Goal: Find specific page/section: Find specific page/section

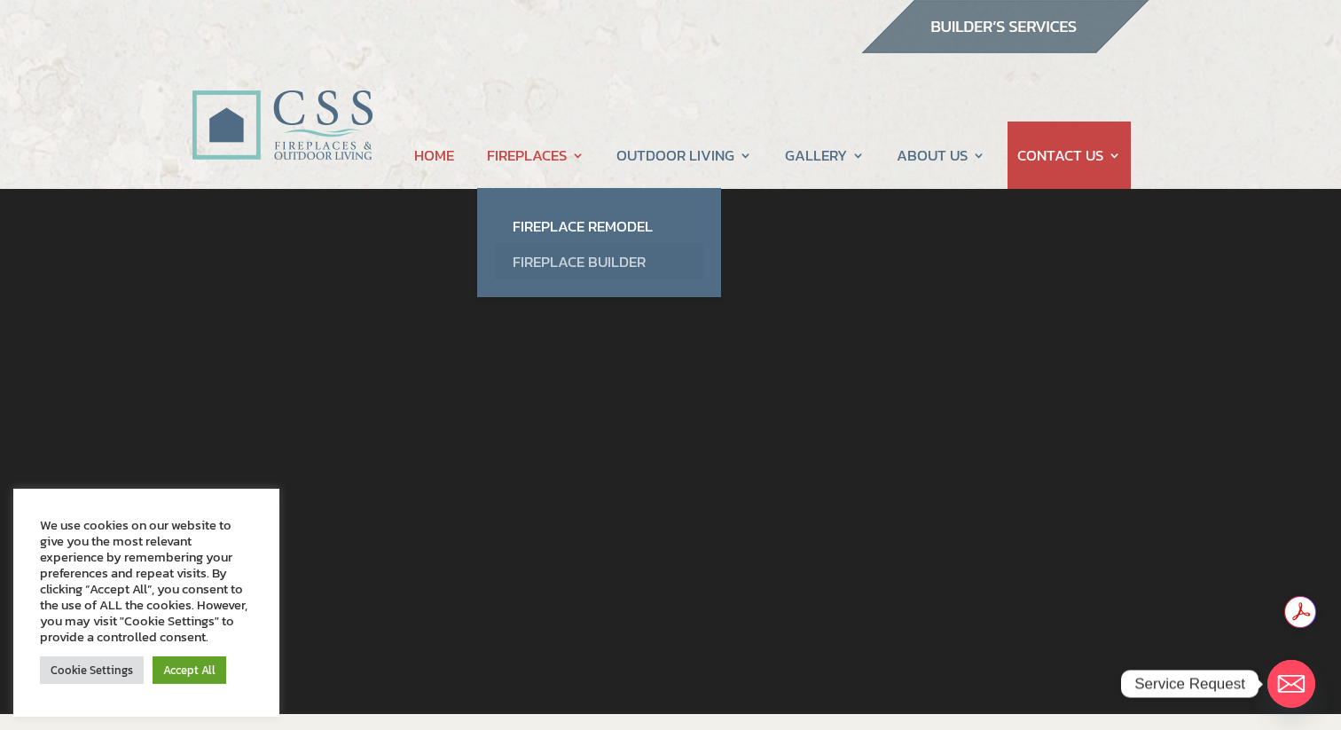
click at [553, 255] on link "Fireplace Builder" at bounding box center [599, 261] width 208 height 35
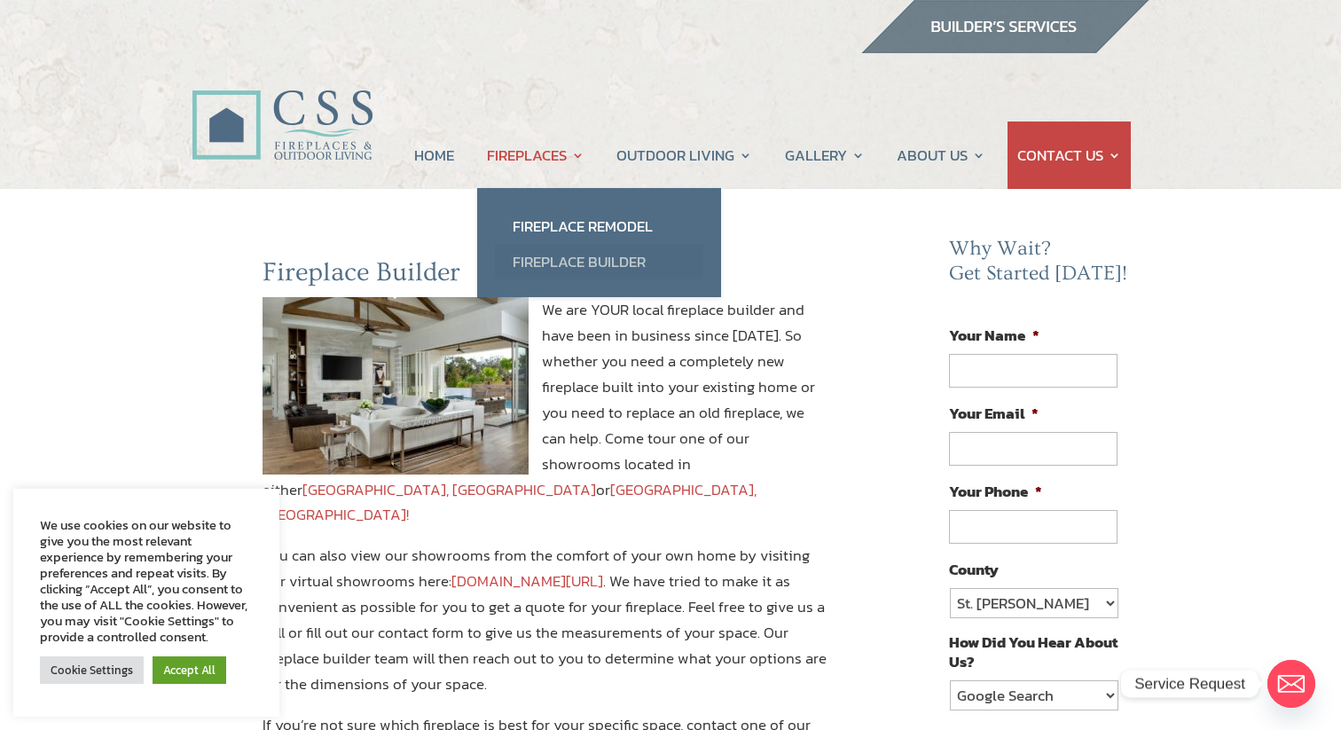
click at [555, 260] on link "Fireplace Builder" at bounding box center [599, 261] width 208 height 35
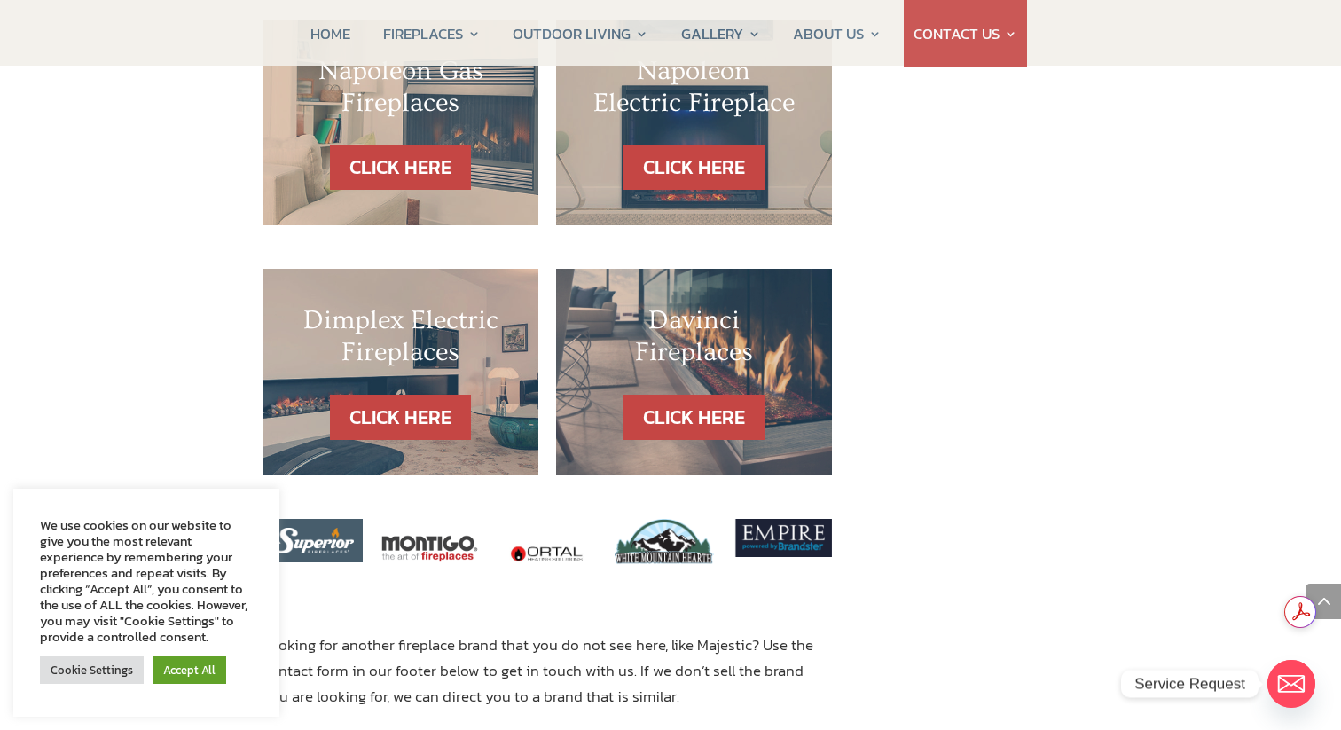
scroll to position [1908, 0]
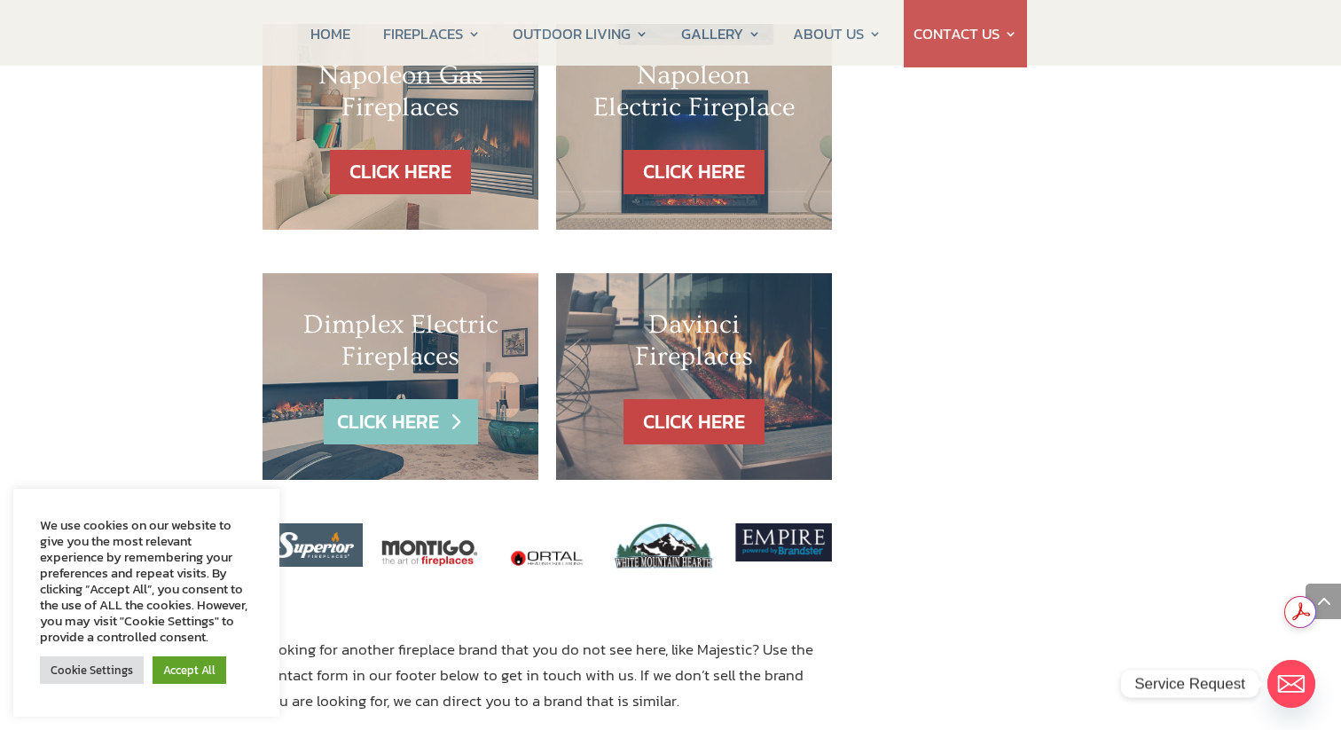
click at [412, 399] on link "CLICK HERE" at bounding box center [401, 421] width 154 height 45
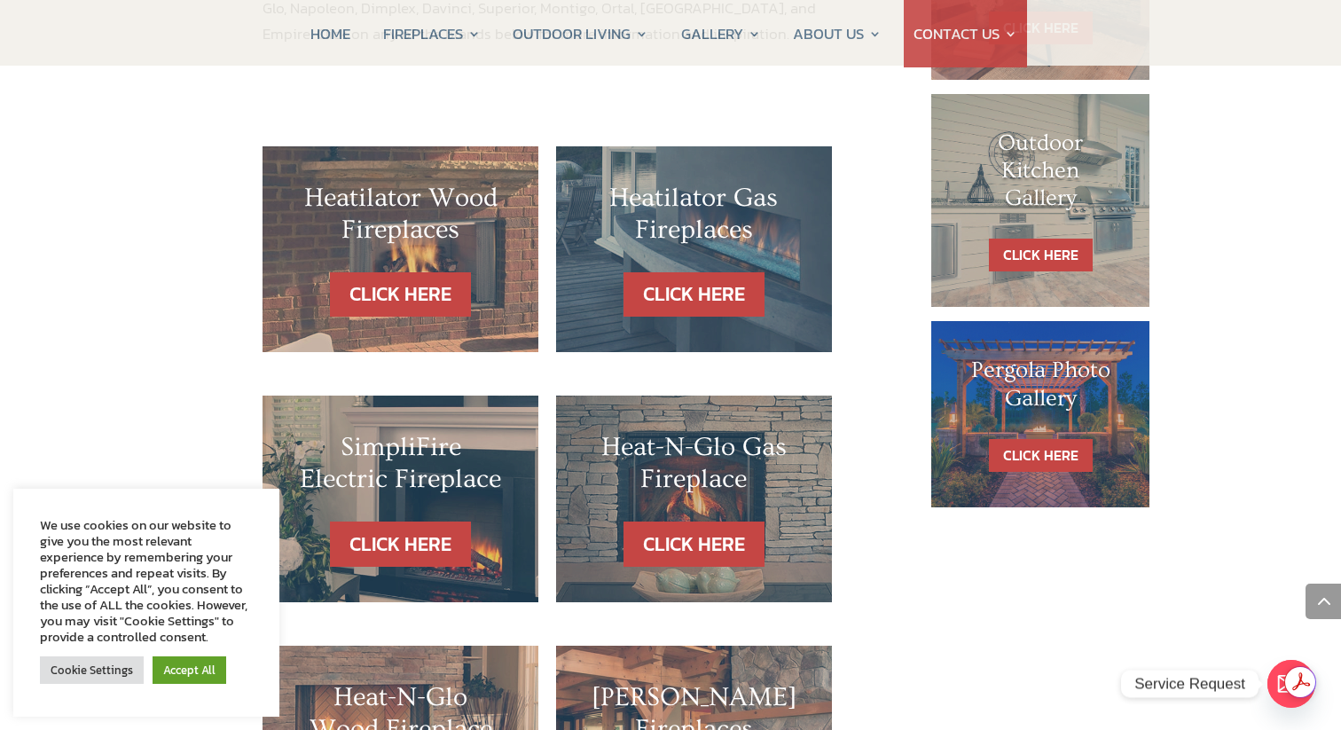
scroll to position [0, 0]
click at [189, 674] on link "Accept All" at bounding box center [190, 670] width 74 height 28
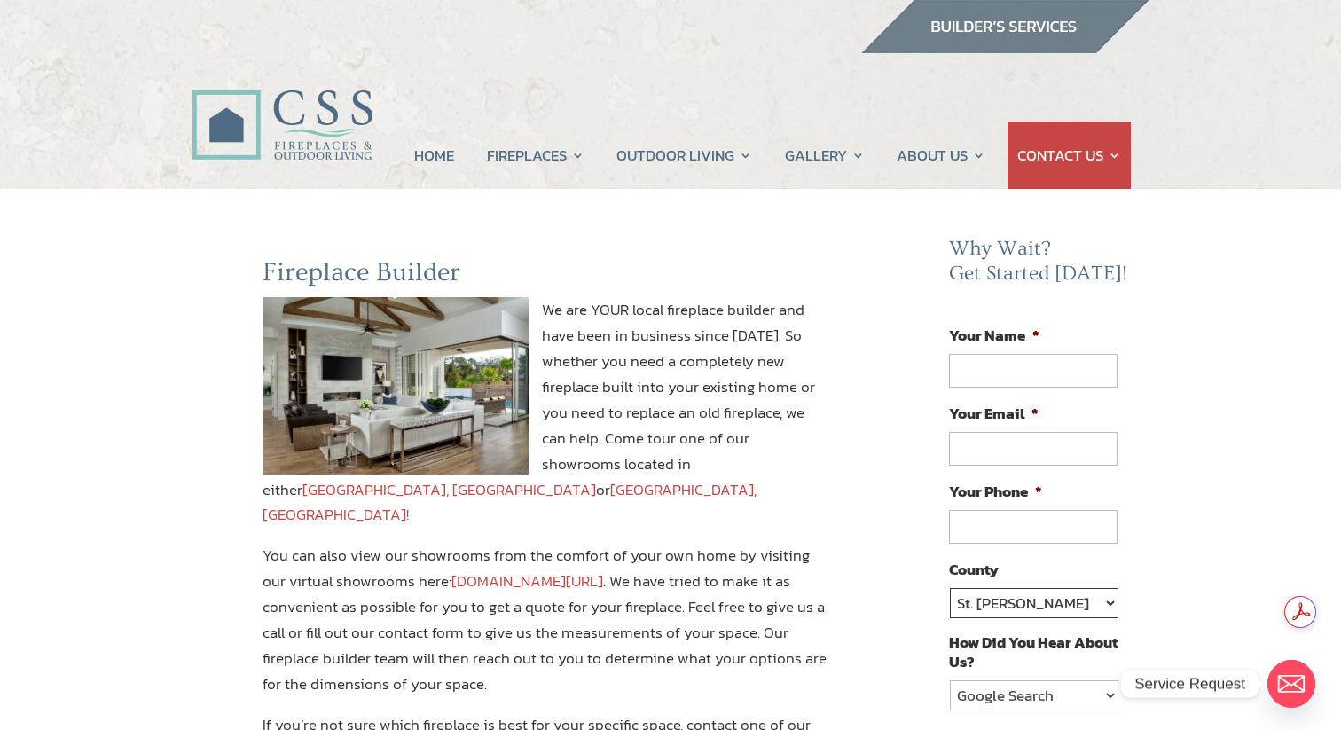
click at [1109, 595] on select "St. Johns Clay Volusia Flagler Duval Nassau Other" at bounding box center [1034, 603] width 169 height 30
select select "[PERSON_NAME]"
click at [950, 588] on select "St. Johns Clay Volusia Flagler Duval Nassau Other" at bounding box center [1034, 603] width 169 height 30
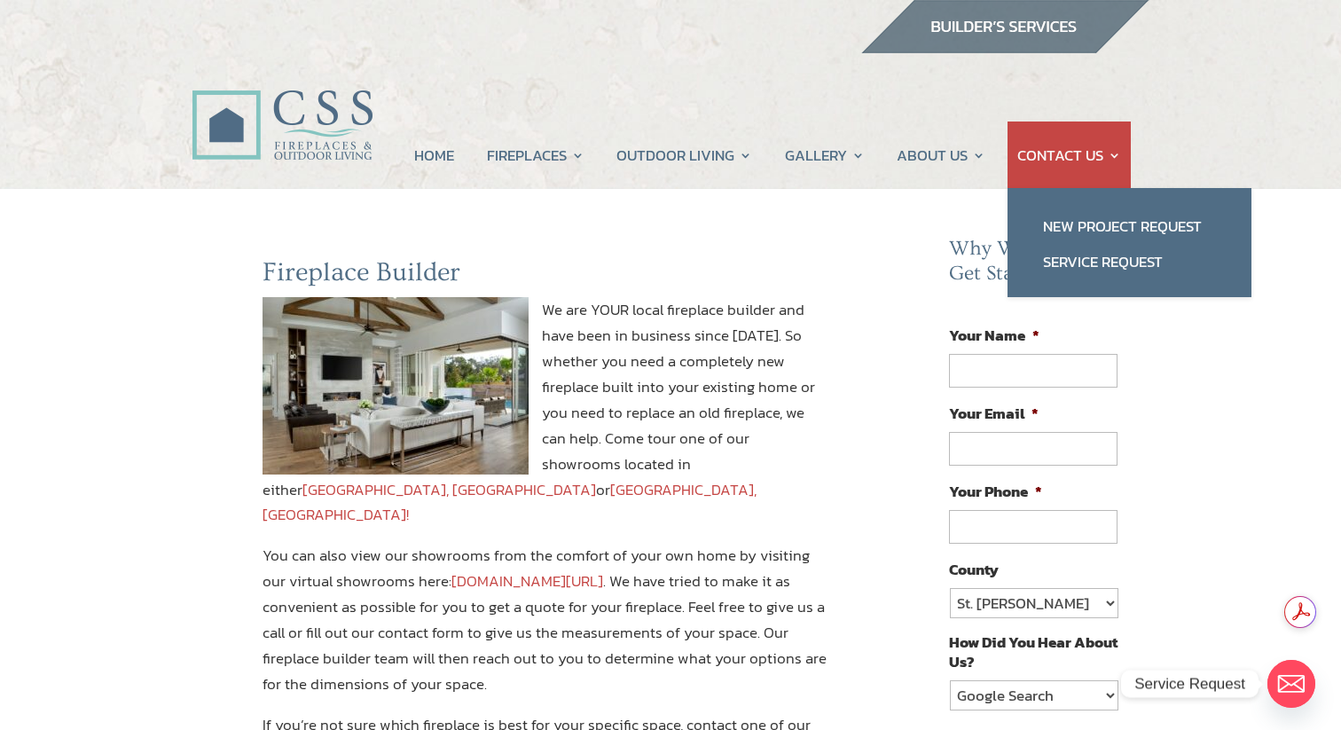
click at [1098, 146] on link "CONTACT US" at bounding box center [1070, 155] width 104 height 67
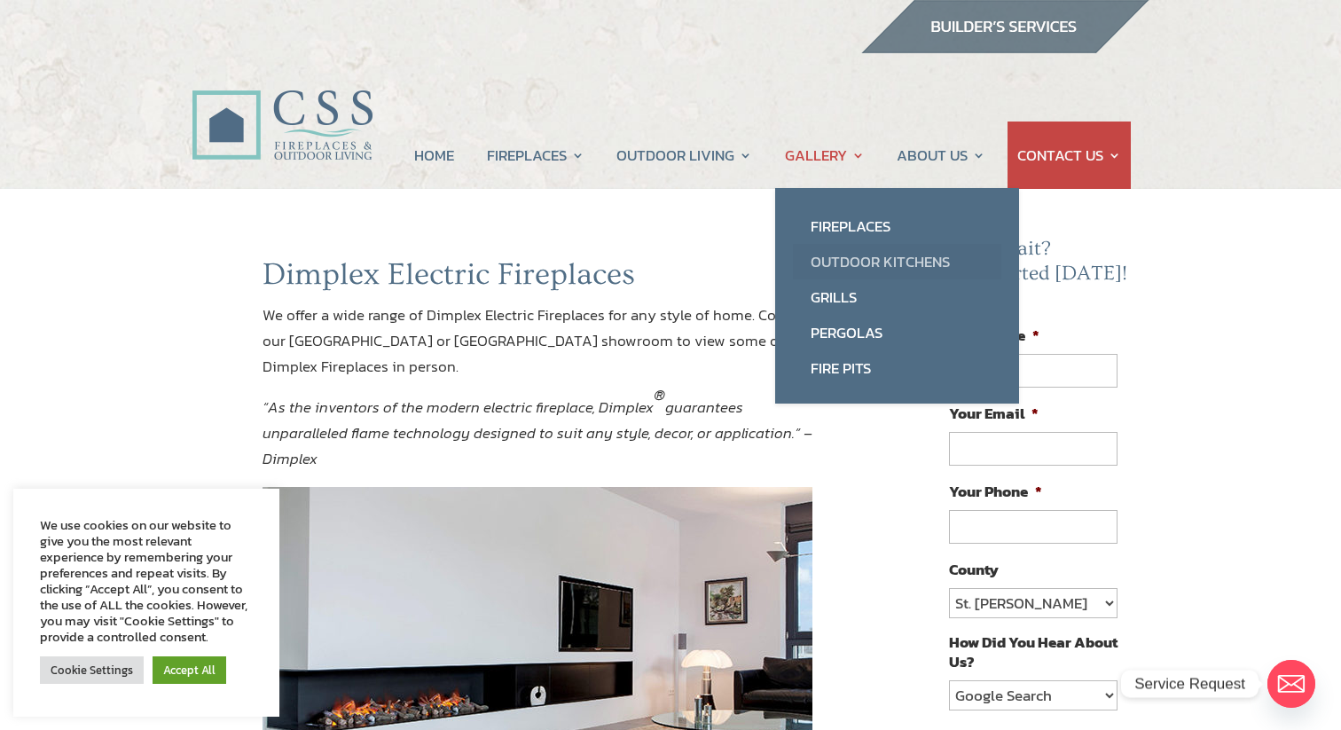
click at [827, 255] on link "Outdoor Kitchens" at bounding box center [897, 261] width 208 height 35
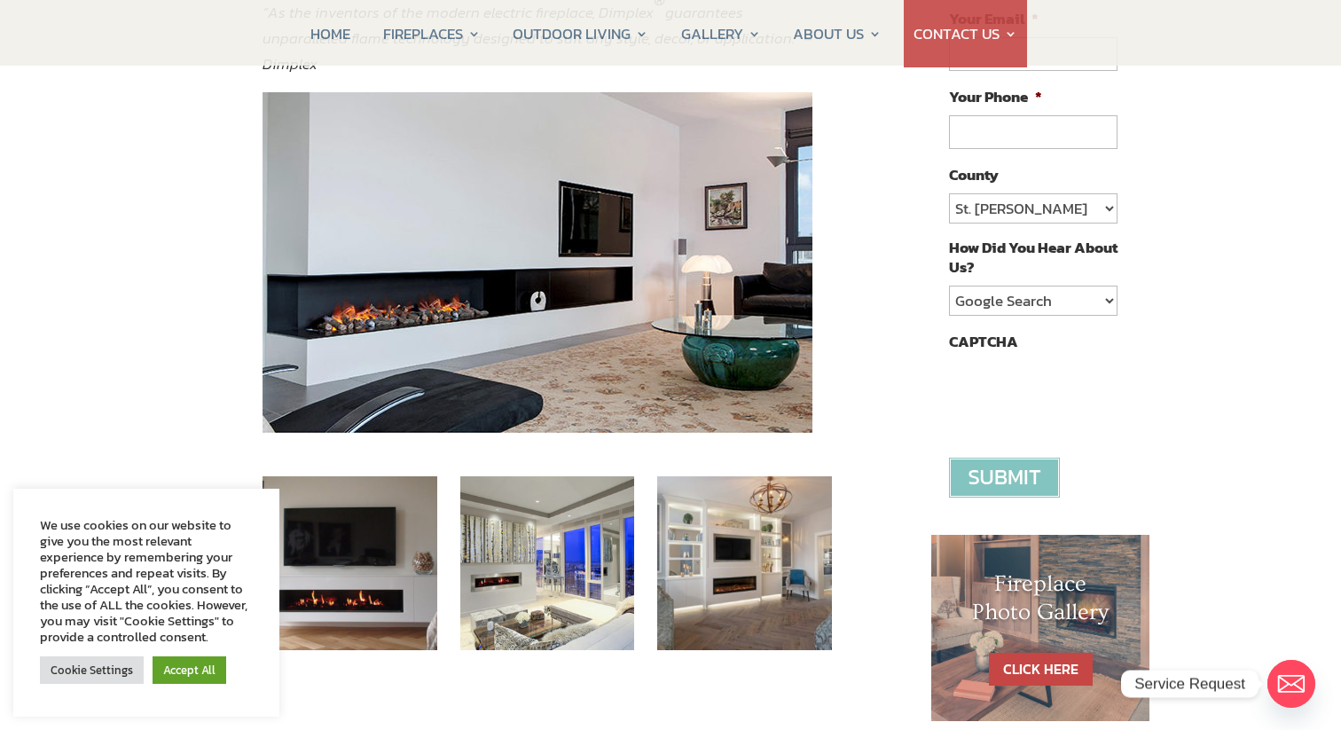
scroll to position [416, 0]
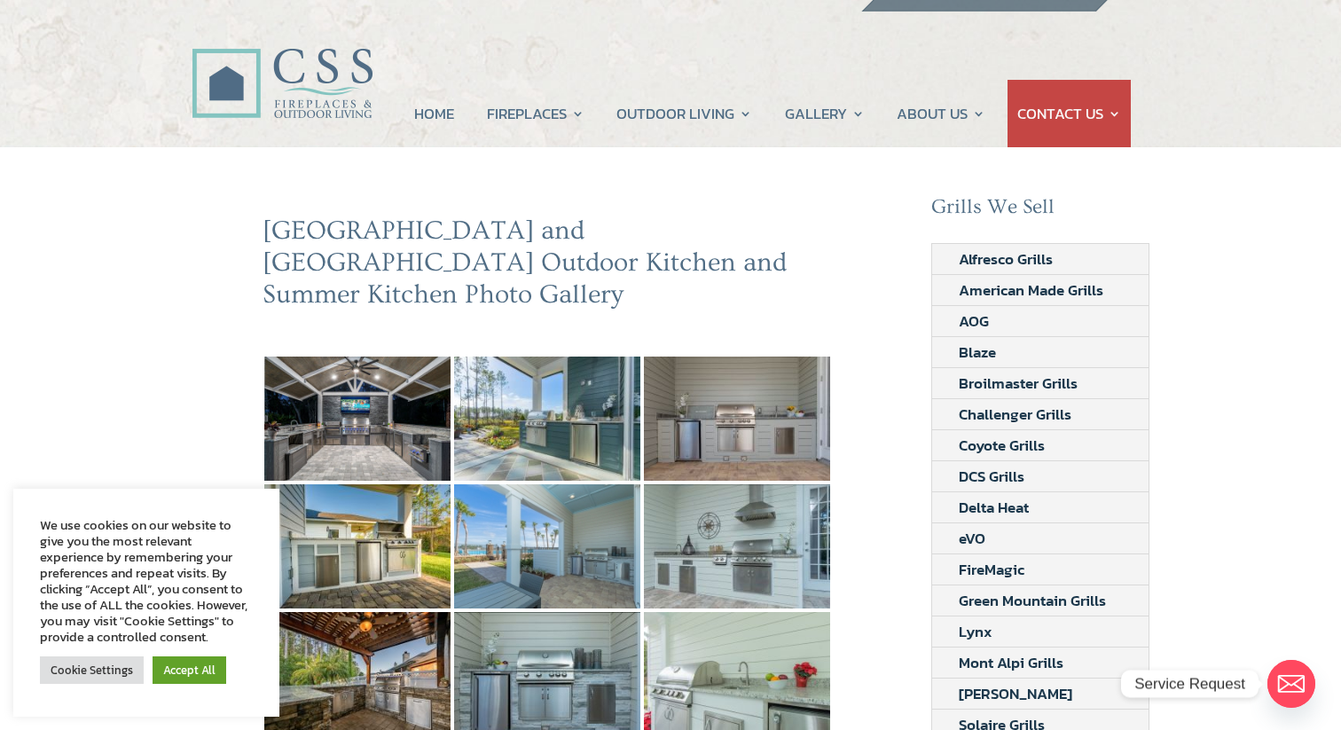
scroll to position [43, 0]
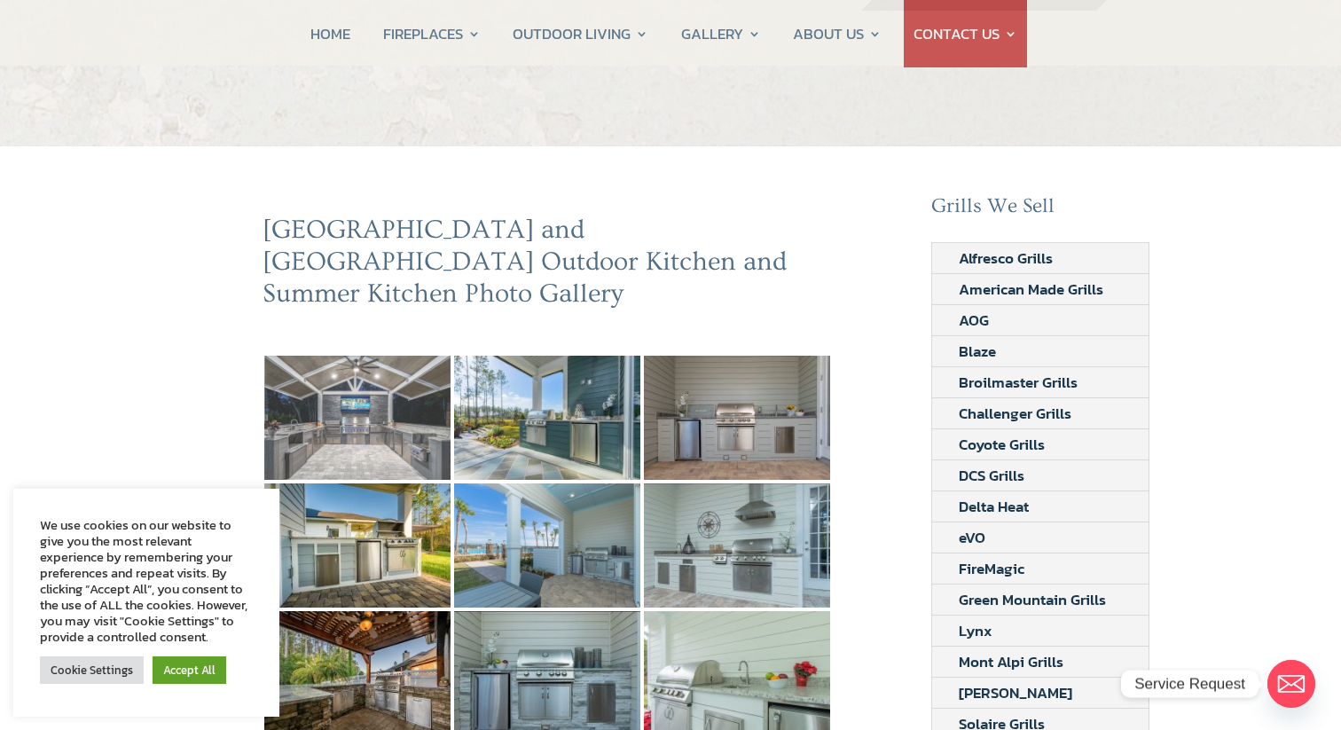
click at [405, 404] on img at bounding box center [357, 418] width 186 height 124
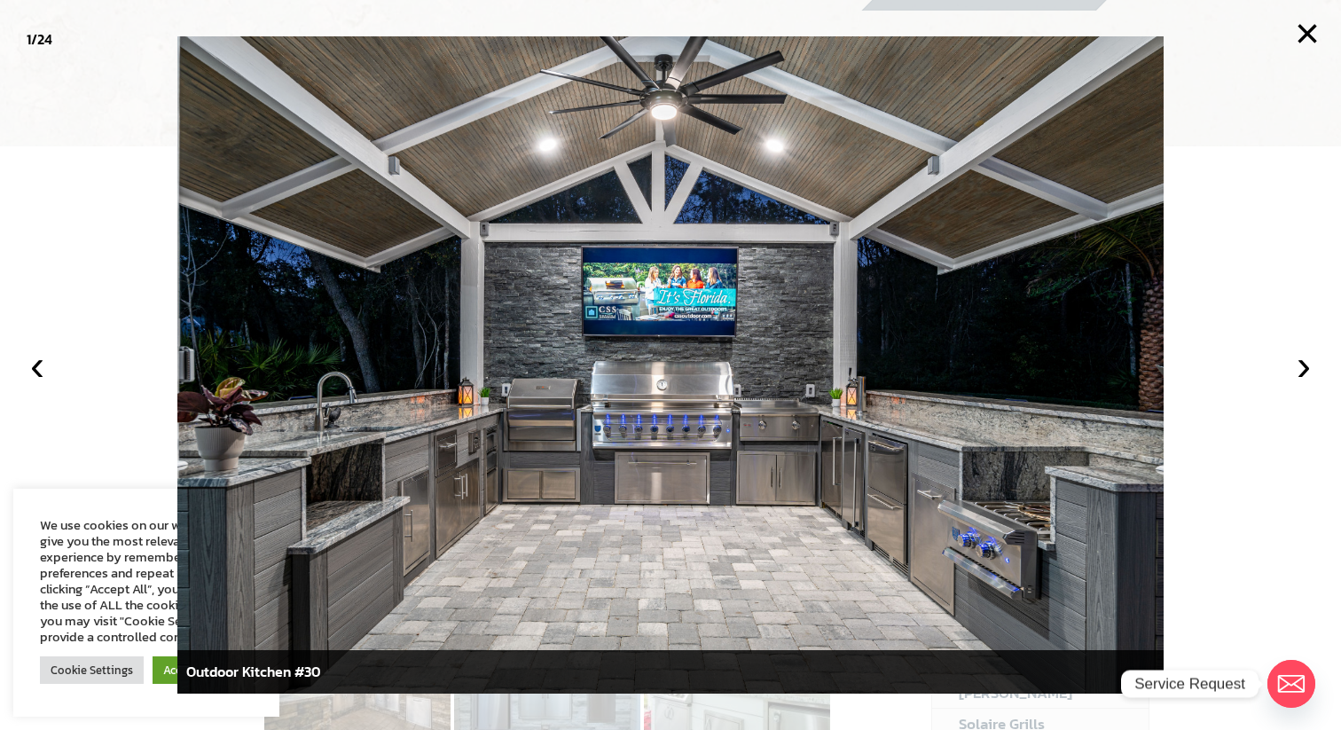
scroll to position [0, 0]
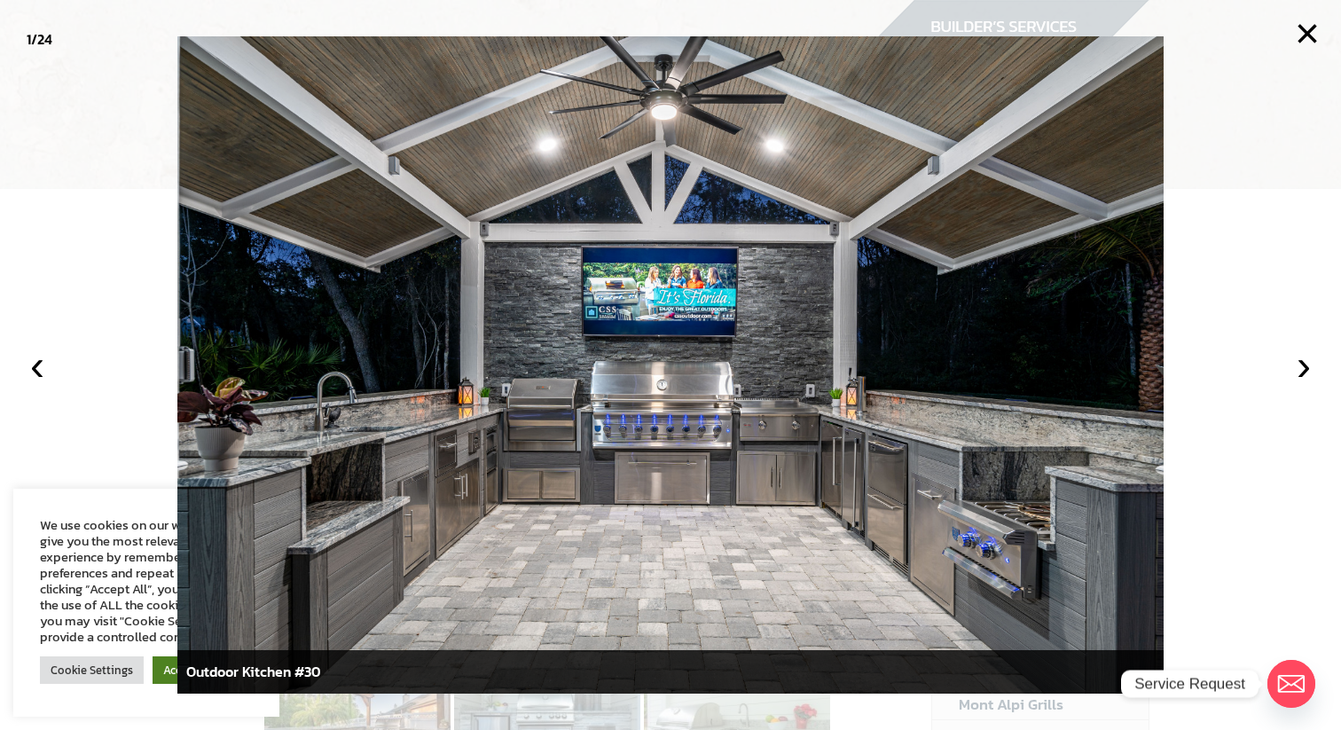
click at [161, 666] on link "Accept All" at bounding box center [190, 670] width 74 height 28
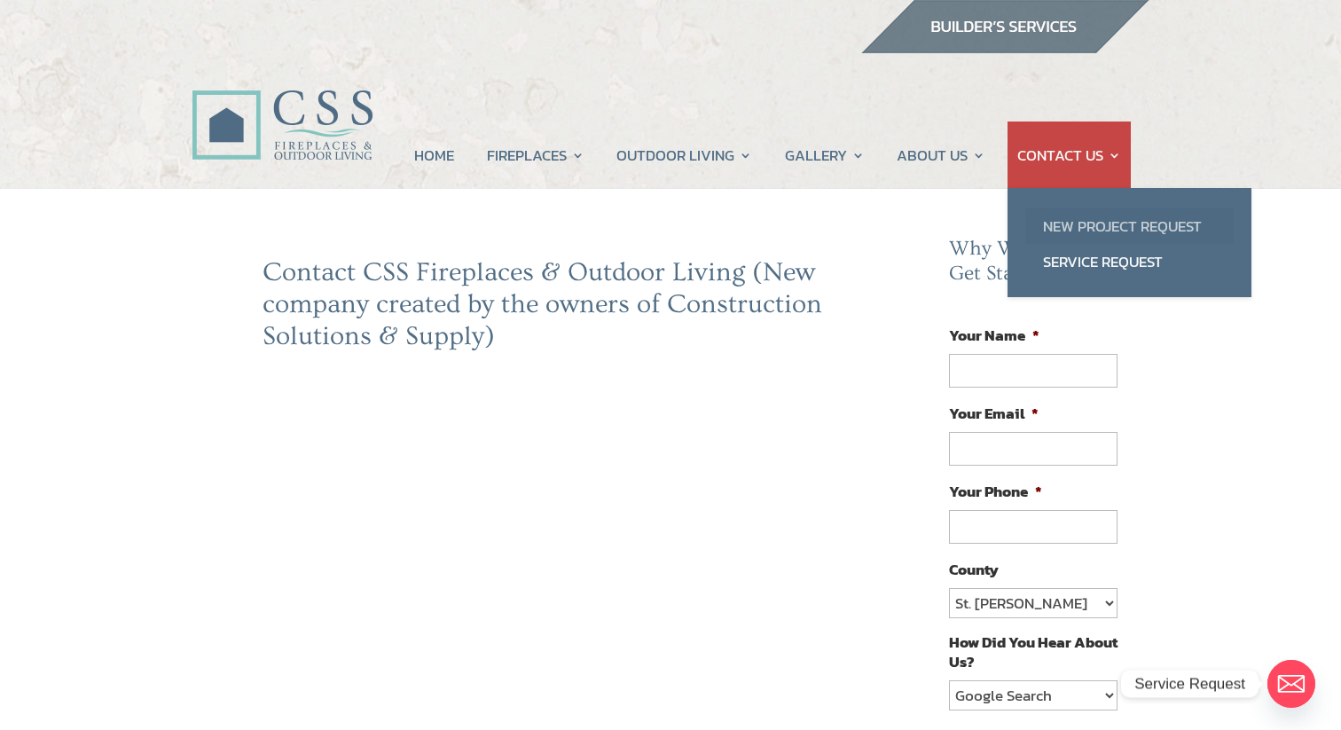
click at [1079, 226] on link "New Project Request" at bounding box center [1129, 225] width 208 height 35
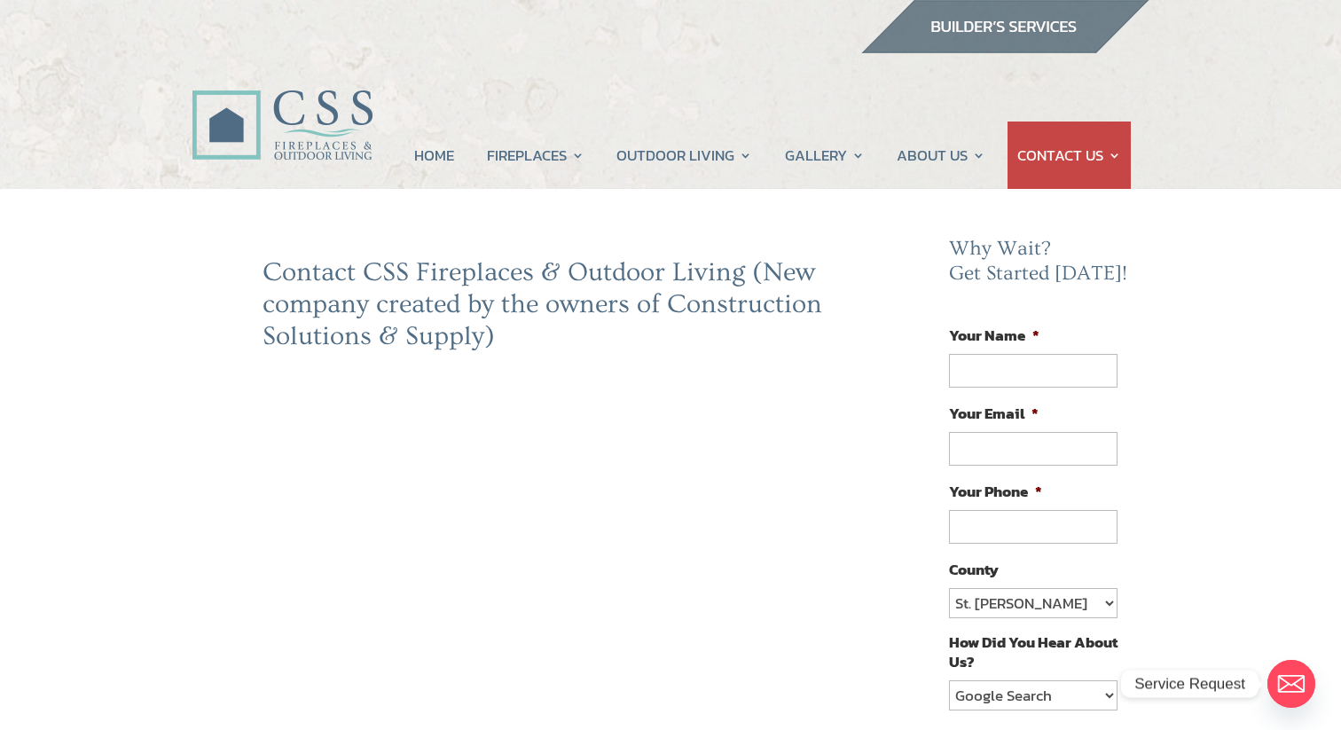
click at [956, 20] on img at bounding box center [1004, 26] width 289 height 53
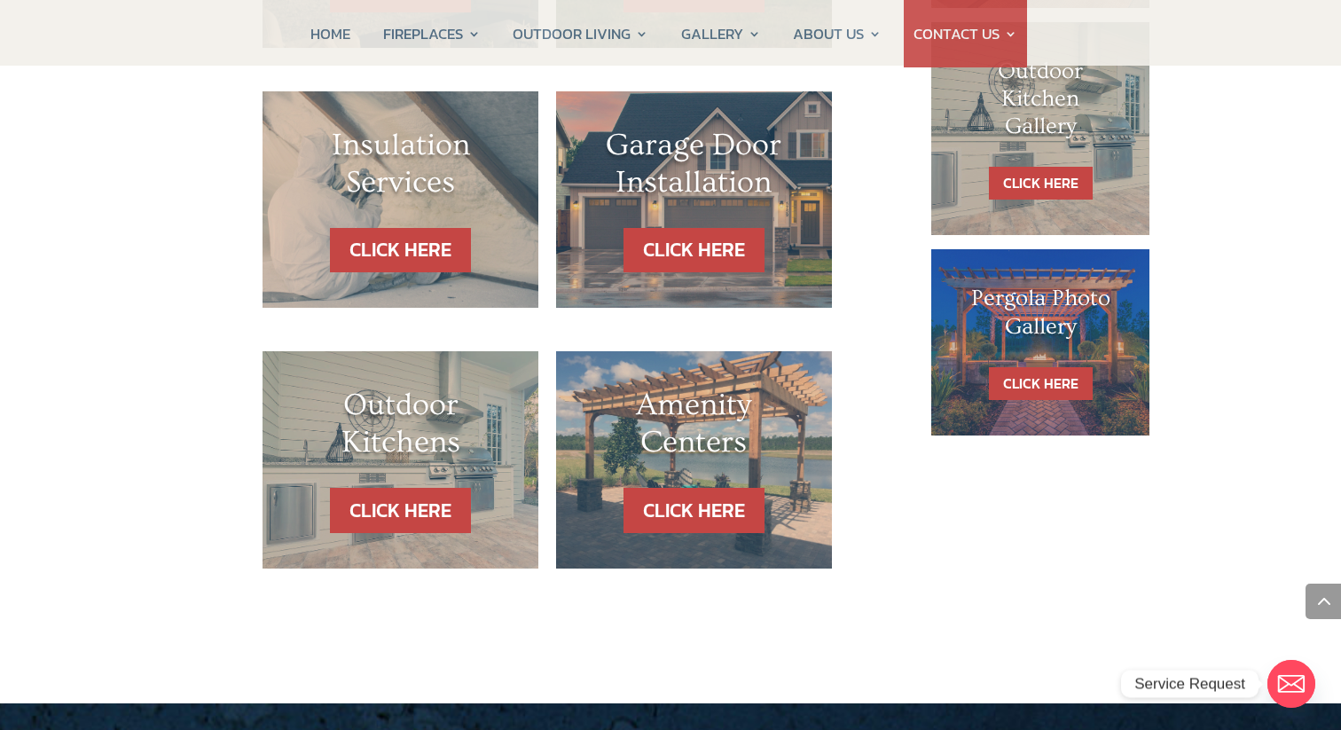
scroll to position [1112, 0]
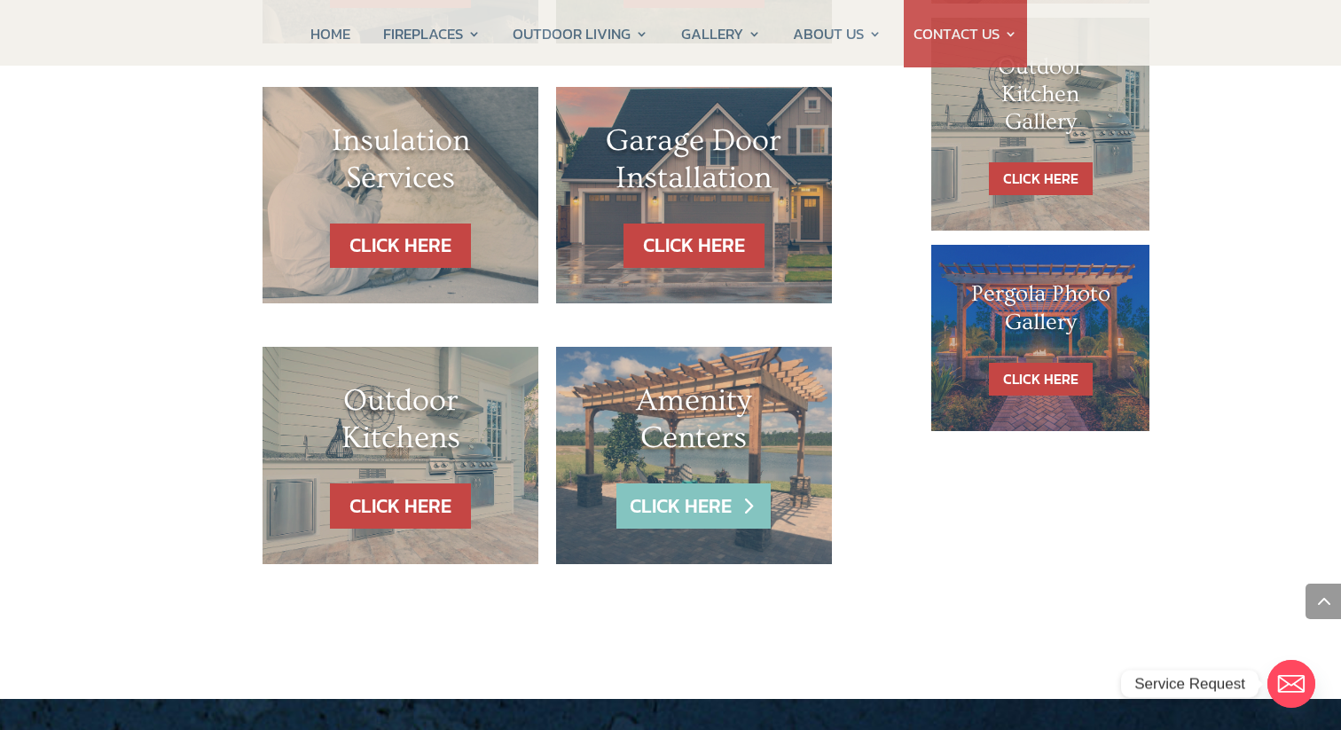
click at [662, 508] on link "CLICK HERE" at bounding box center [694, 505] width 154 height 45
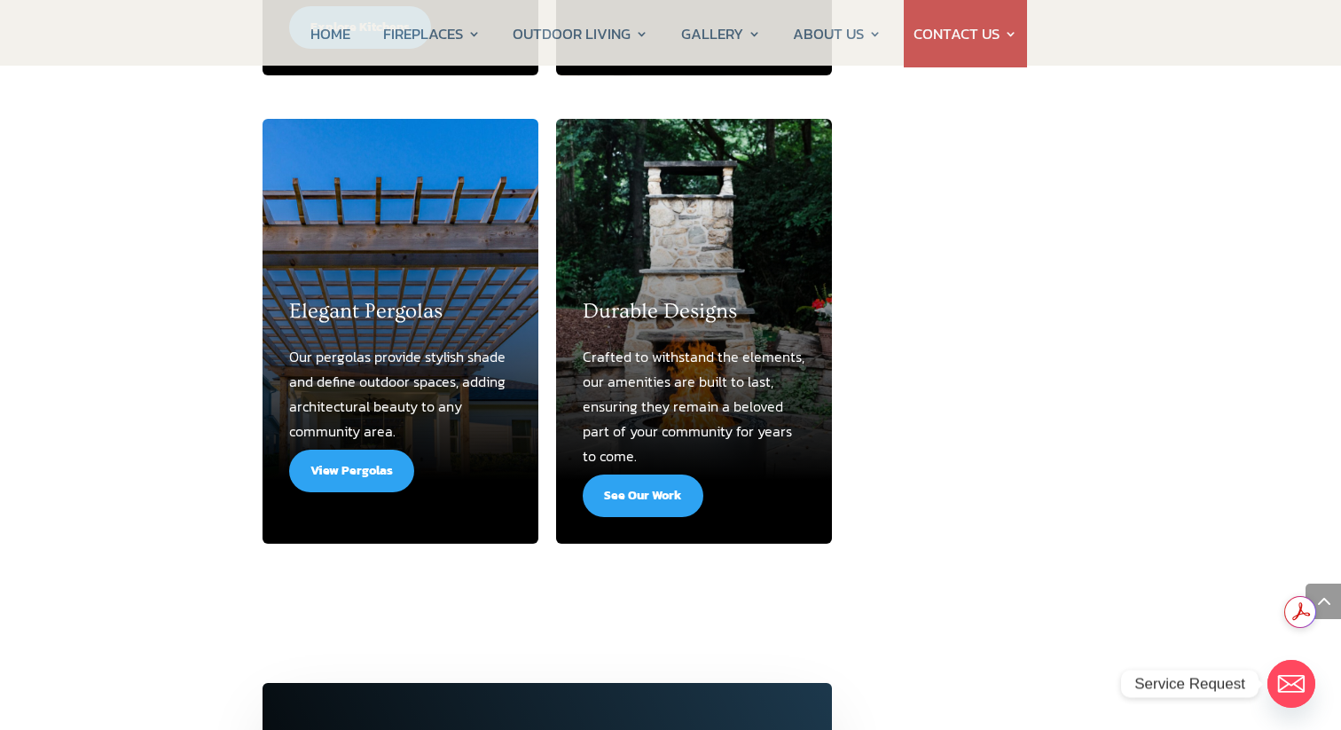
scroll to position [2814, 0]
